Goal: Use online tool/utility: Utilize a website feature to perform a specific function

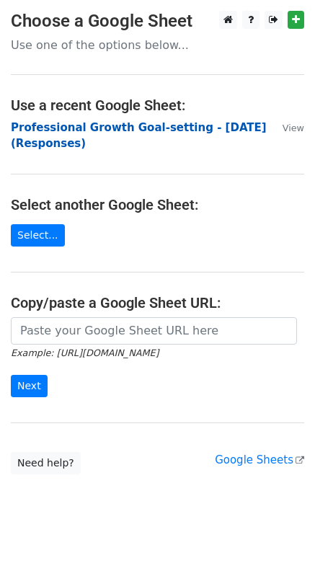
click at [86, 128] on strong "Professional Growth Goal-setting - [DATE] (Responses)" at bounding box center [139, 136] width 256 height 30
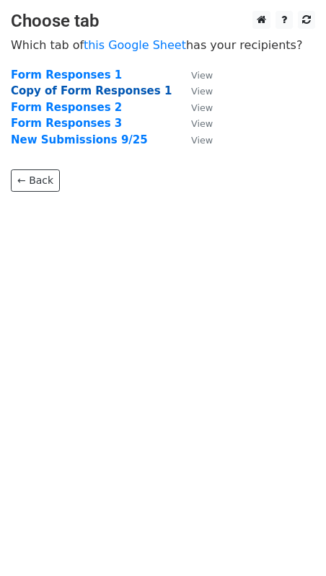
click at [65, 93] on strong "Copy of Form Responses 1" at bounding box center [91, 90] width 161 height 13
